Goal: Transaction & Acquisition: Purchase product/service

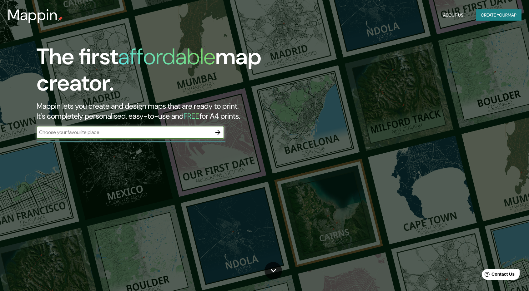
click at [152, 130] on input "text" at bounding box center [124, 132] width 175 height 7
type input "huancayo"
click at [216, 132] on icon "button" at bounding box center [217, 132] width 5 height 5
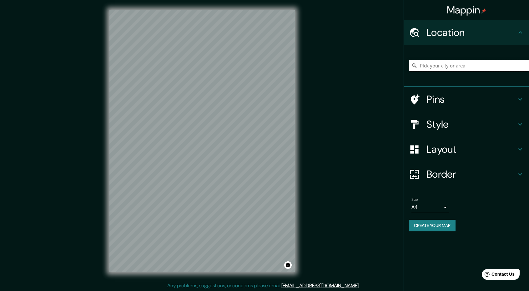
click at [444, 66] on input "Pick your city or area" at bounding box center [469, 65] width 120 height 11
type input "u"
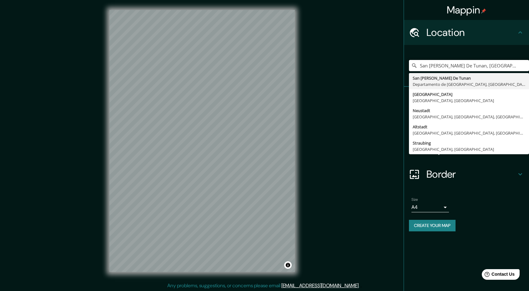
type input "San [PERSON_NAME] De Tunan, [GEOGRAPHIC_DATA], [GEOGRAPHIC_DATA]"
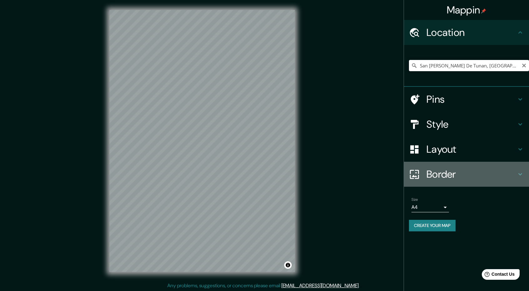
click at [467, 180] on h4 "Border" at bounding box center [471, 174] width 90 height 12
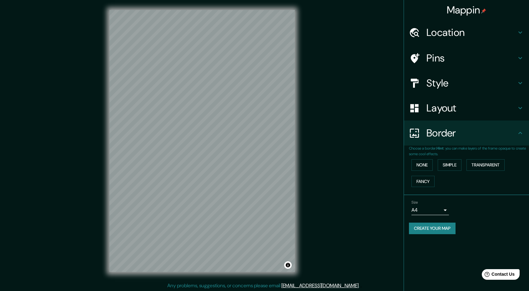
click at [434, 79] on h4 "Style" at bounding box center [471, 83] width 90 height 12
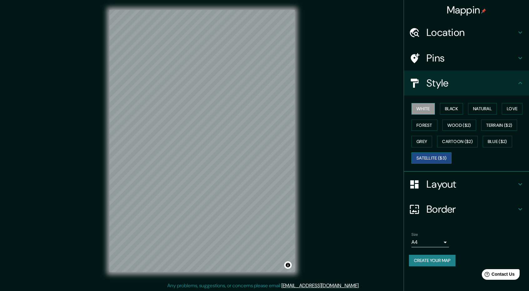
click at [426, 162] on button "Satellite ($3)" at bounding box center [431, 158] width 40 height 12
click at [122, 9] on div "© Mapbox © OpenStreetMap Improve this map © Maxar" at bounding box center [201, 141] width 205 height 282
click at [154, 65] on div "© Mapbox © OpenStreetMap Improve this map © Maxar" at bounding box center [201, 141] width 205 height 282
click at [249, 98] on div at bounding box center [249, 97] width 5 height 5
click at [251, 104] on div at bounding box center [253, 104] width 5 height 5
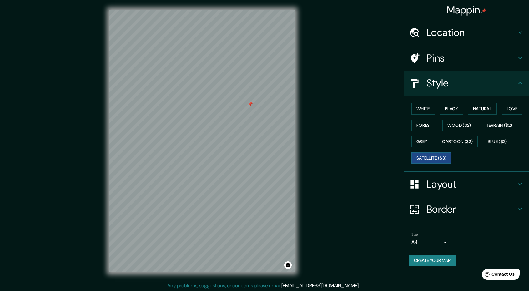
click at [250, 103] on div at bounding box center [250, 104] width 5 height 5
